Goal: Task Accomplishment & Management: Manage account settings

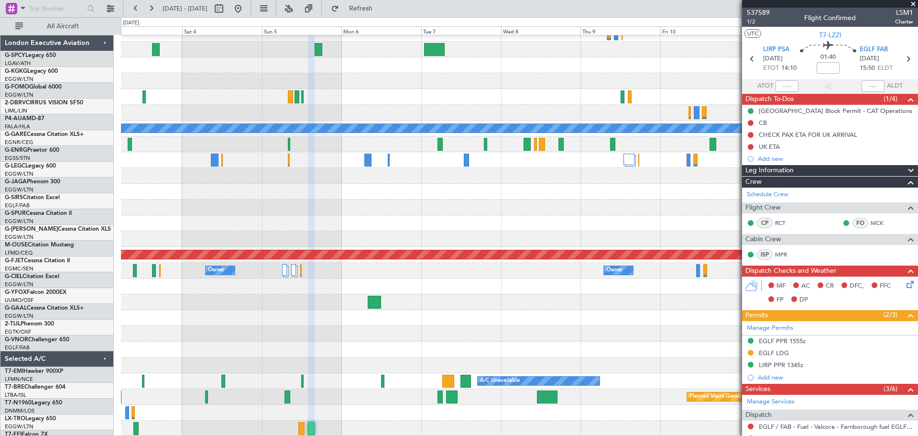
scroll to position [154, 0]
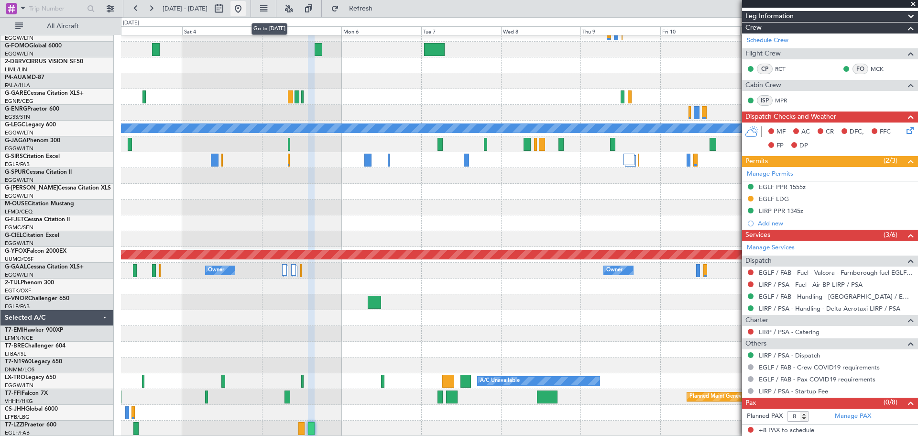
click at [246, 8] on button at bounding box center [238, 8] width 15 height 15
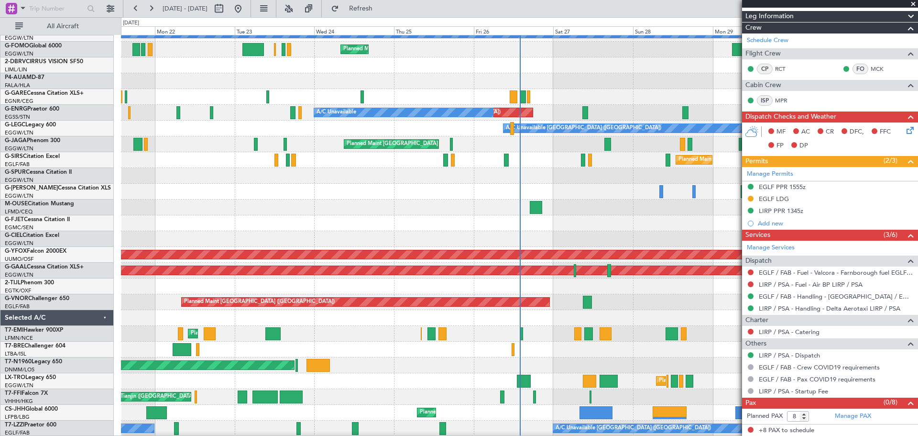
click at [914, 5] on span at bounding box center [914, 4] width 10 height 9
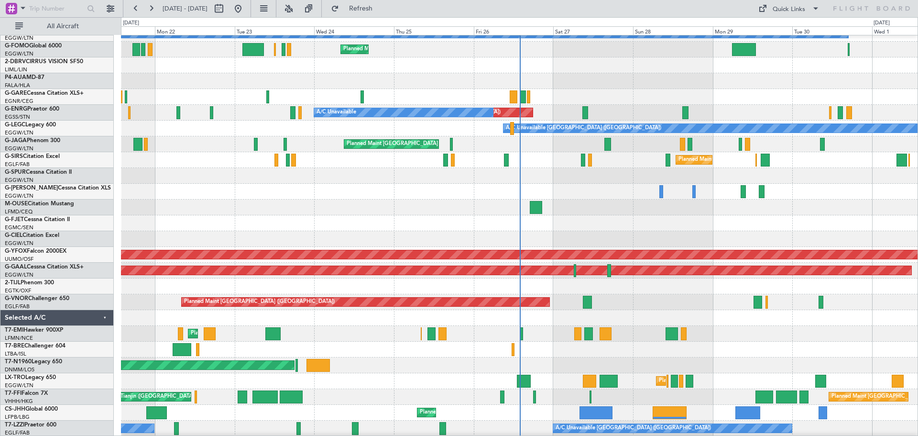
type input "0"
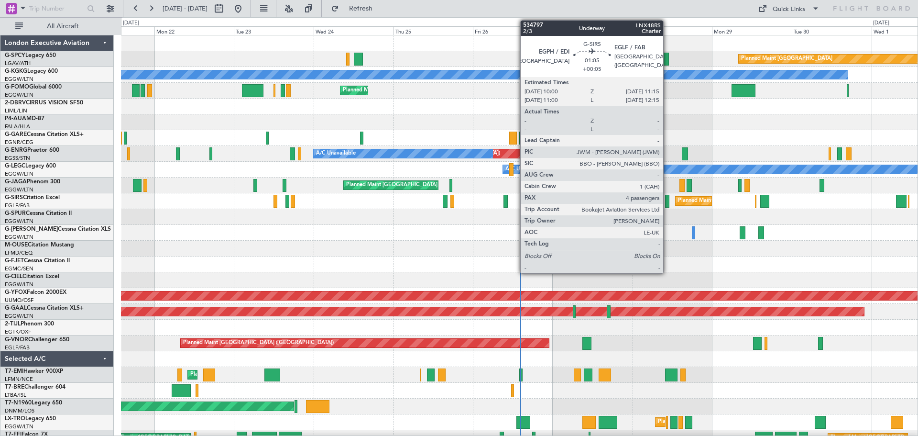
click at [668, 205] on div at bounding box center [667, 201] width 4 height 13
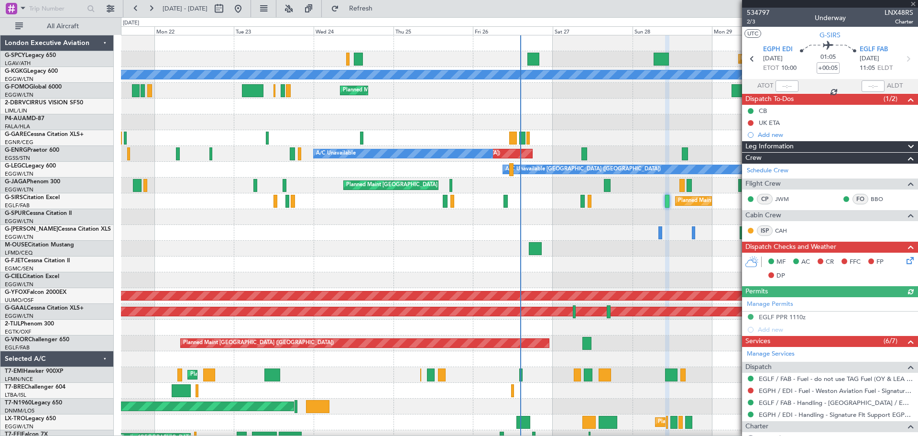
scroll to position [204, 0]
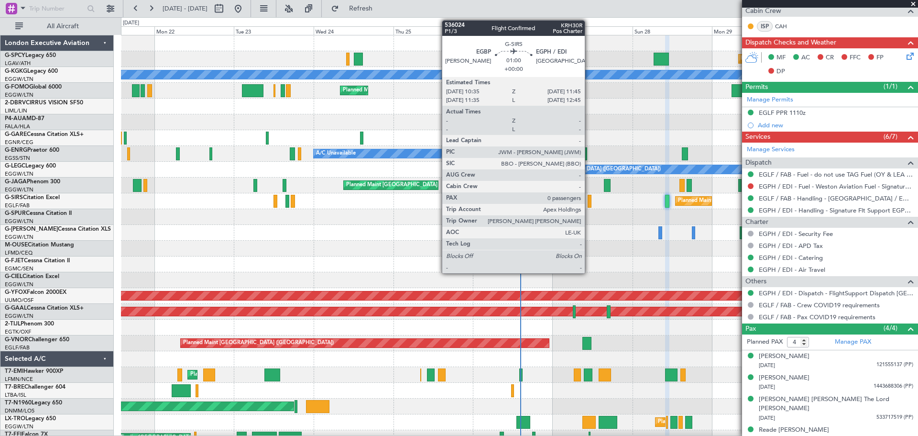
click at [589, 204] on div at bounding box center [590, 201] width 4 height 13
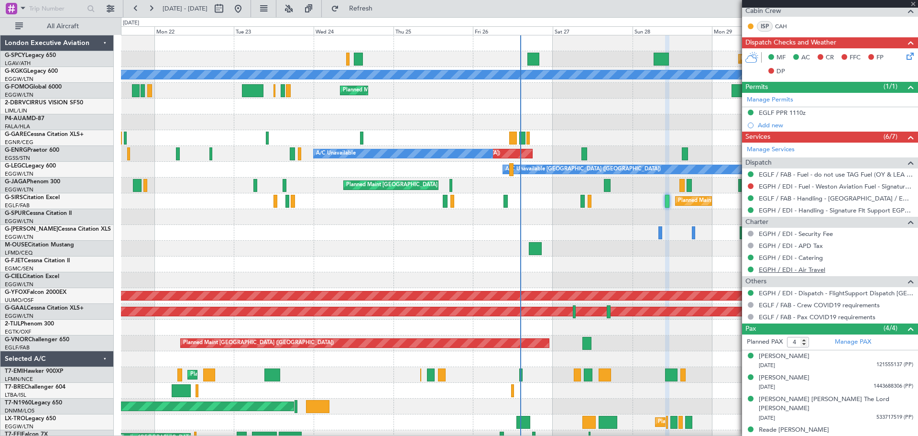
type input "0"
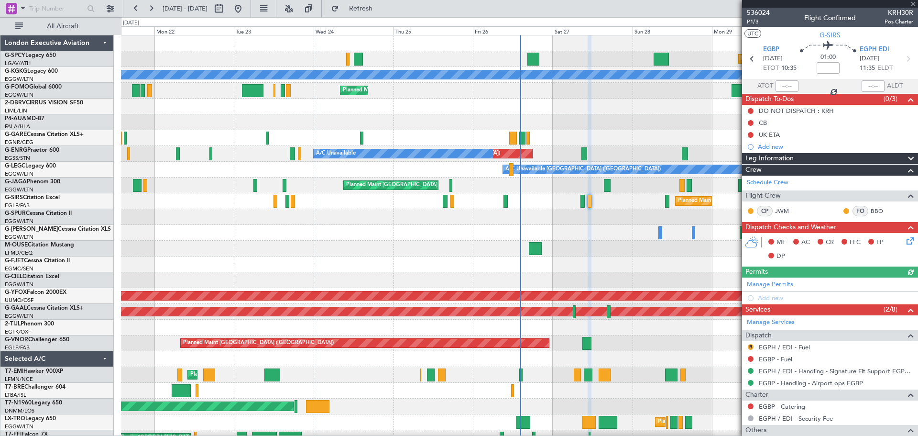
scroll to position [87, 0]
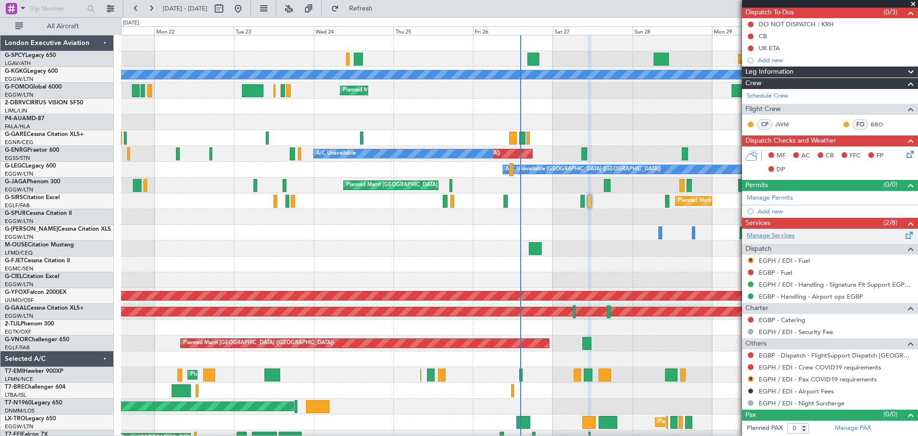
click at [785, 236] on link "Manage Services" at bounding box center [771, 236] width 48 height 10
click at [378, 13] on button "Refresh" at bounding box center [355, 8] width 57 height 15
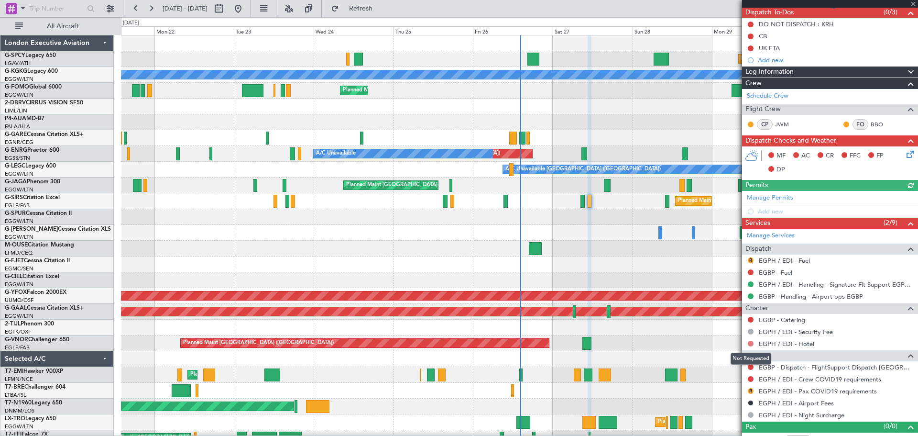
click at [752, 341] on button at bounding box center [751, 344] width 6 height 6
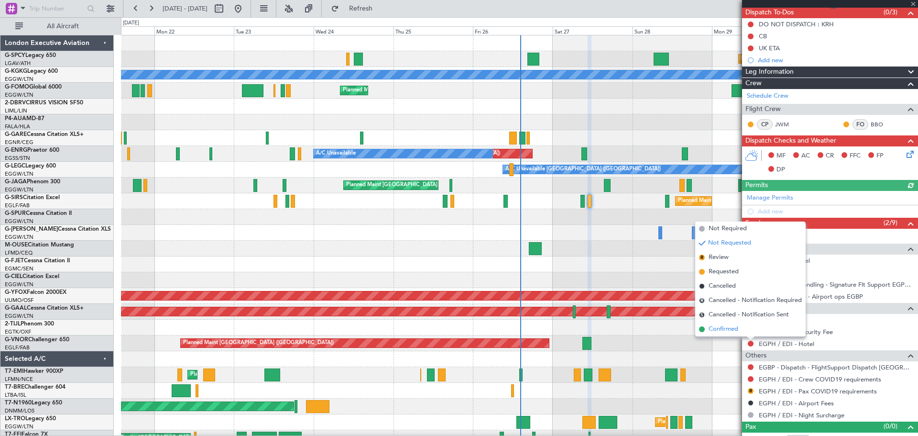
click at [735, 329] on span "Confirmed" at bounding box center [724, 329] width 30 height 10
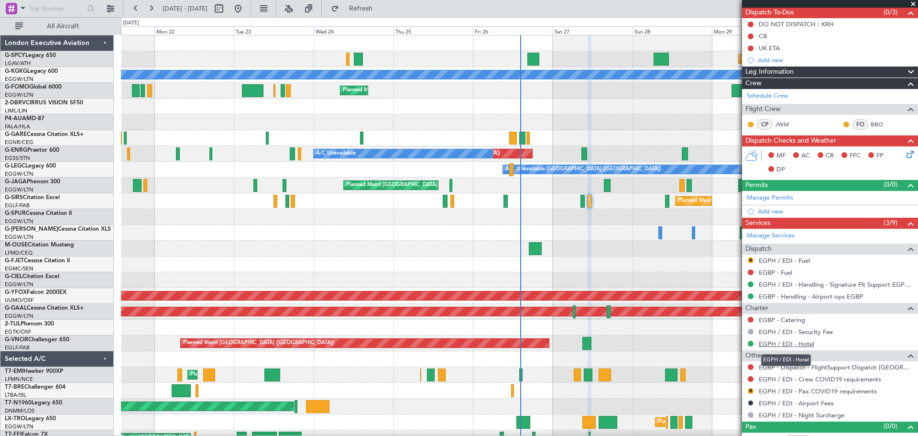
click at [781, 344] on link "EGPH / EDI - Hotel" at bounding box center [786, 344] width 55 height 8
click at [788, 343] on mat-tooltip-component "EGBP - Catering" at bounding box center [782, 335] width 57 height 25
click at [768, 344] on link "EGPH / EDI - Hotel" at bounding box center [786, 344] width 55 height 8
click at [381, 11] on span "Refresh" at bounding box center [361, 8] width 40 height 7
click at [381, 11] on span "Refreshing..." at bounding box center [361, 8] width 40 height 7
